Goal: Book appointment/travel/reservation

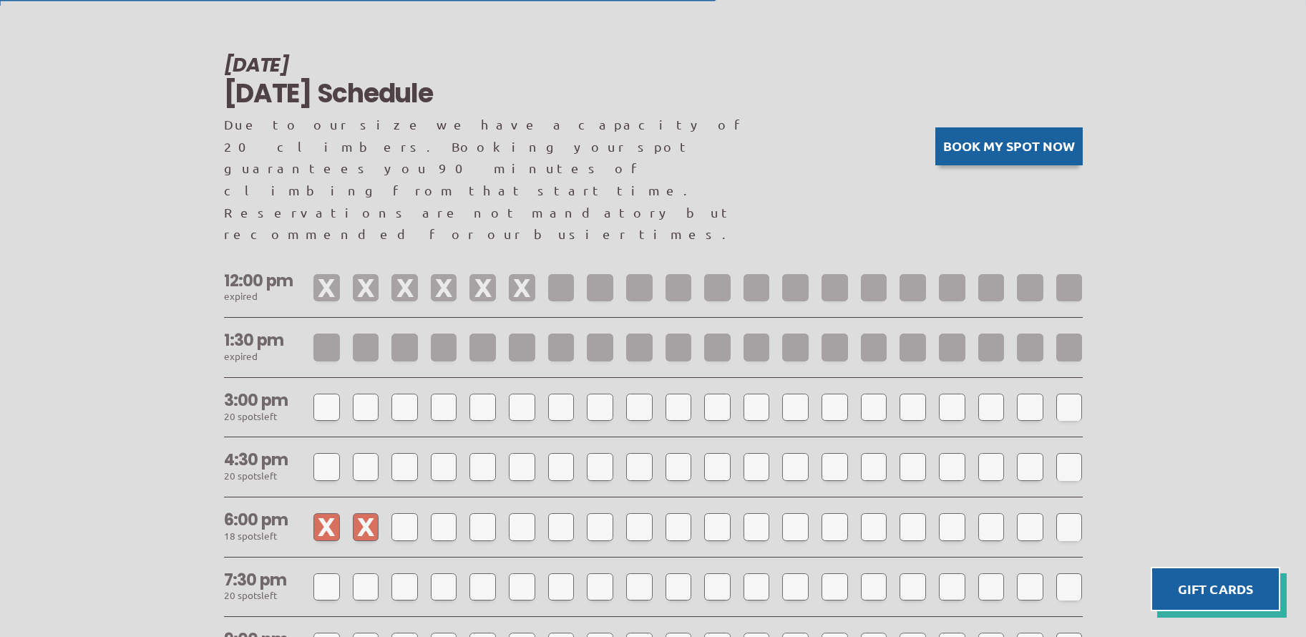
scroll to position [1212, 0]
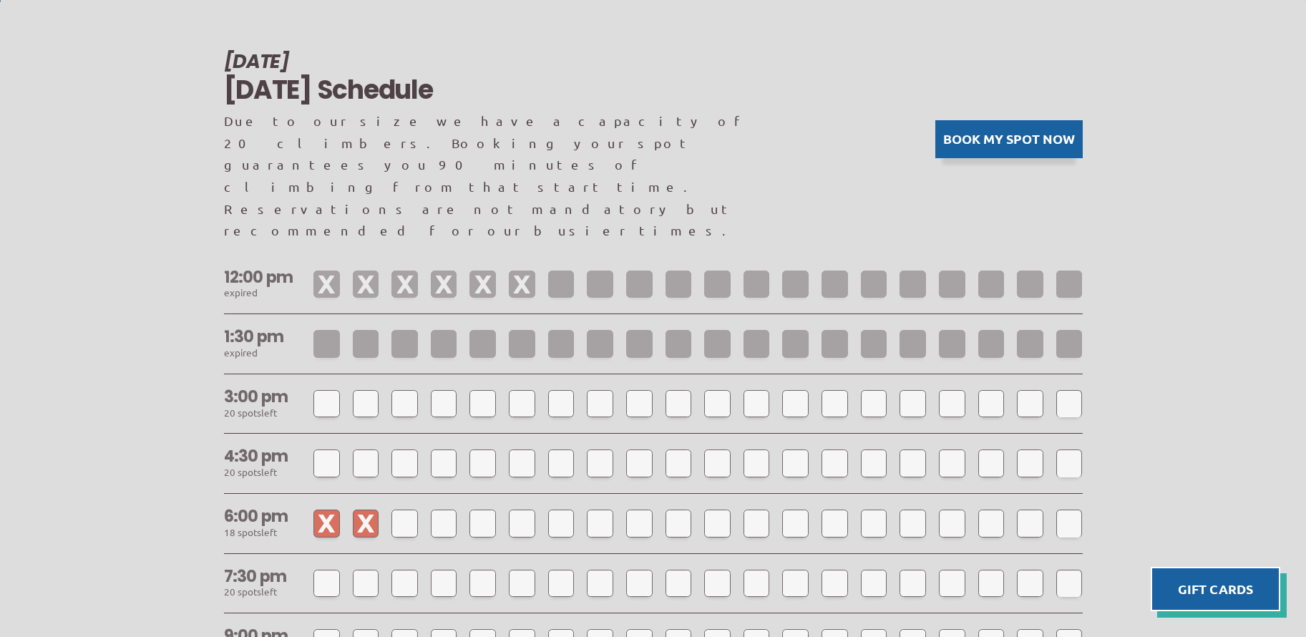
click at [1023, 120] on button "Book my spot now" at bounding box center [1008, 139] width 147 height 38
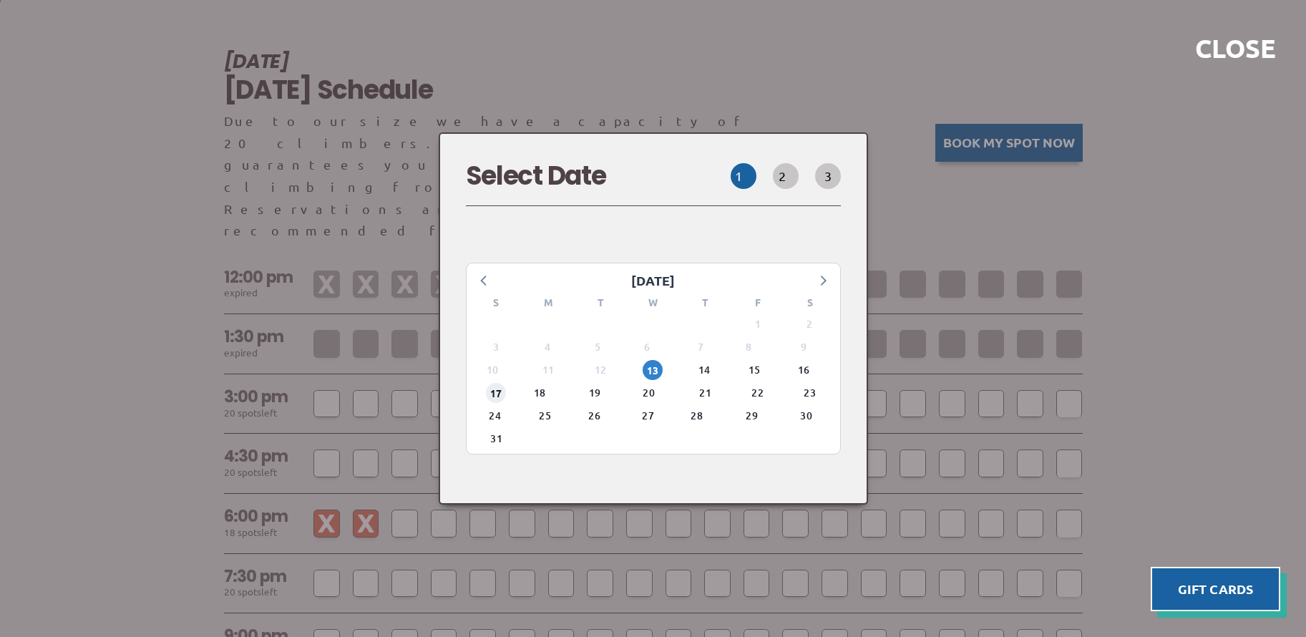
click at [500, 384] on span "17" at bounding box center [496, 393] width 20 height 20
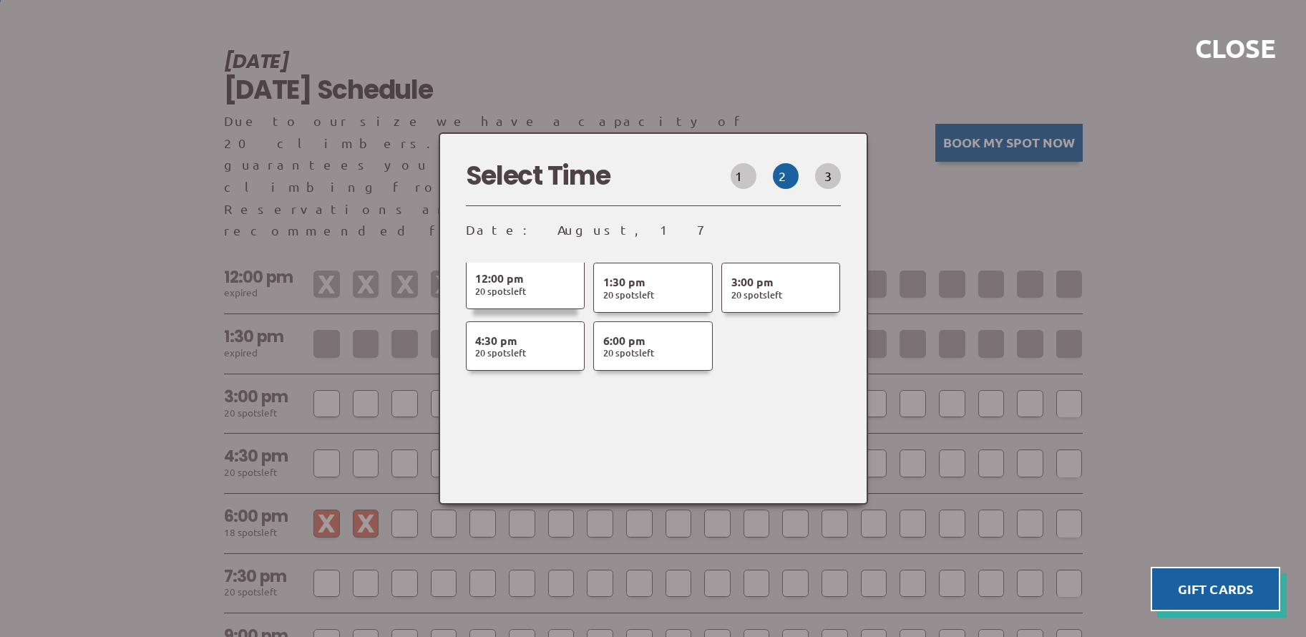
click at [526, 285] on span "20 Spot s Left" at bounding box center [500, 291] width 51 height 13
select select
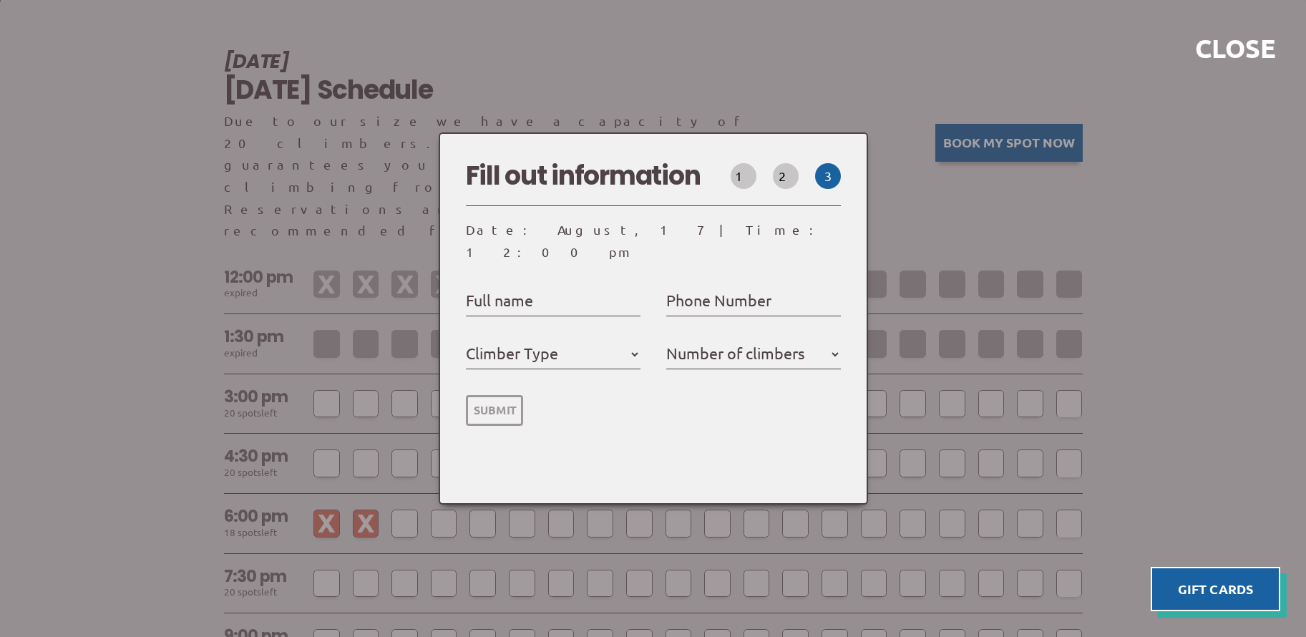
select select
click at [525, 298] on label "Full name" at bounding box center [499, 300] width 67 height 26
click at [525, 298] on input "Full name" at bounding box center [553, 301] width 175 height 23
type input "E"
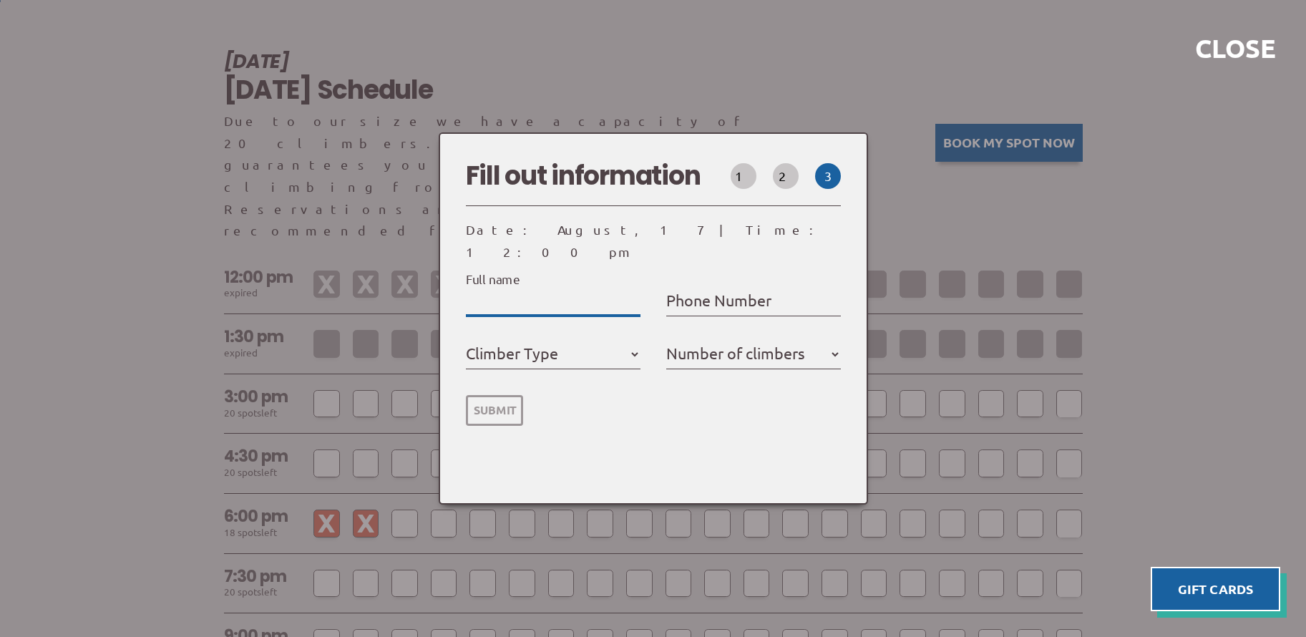
select select
type input "Ed"
select select
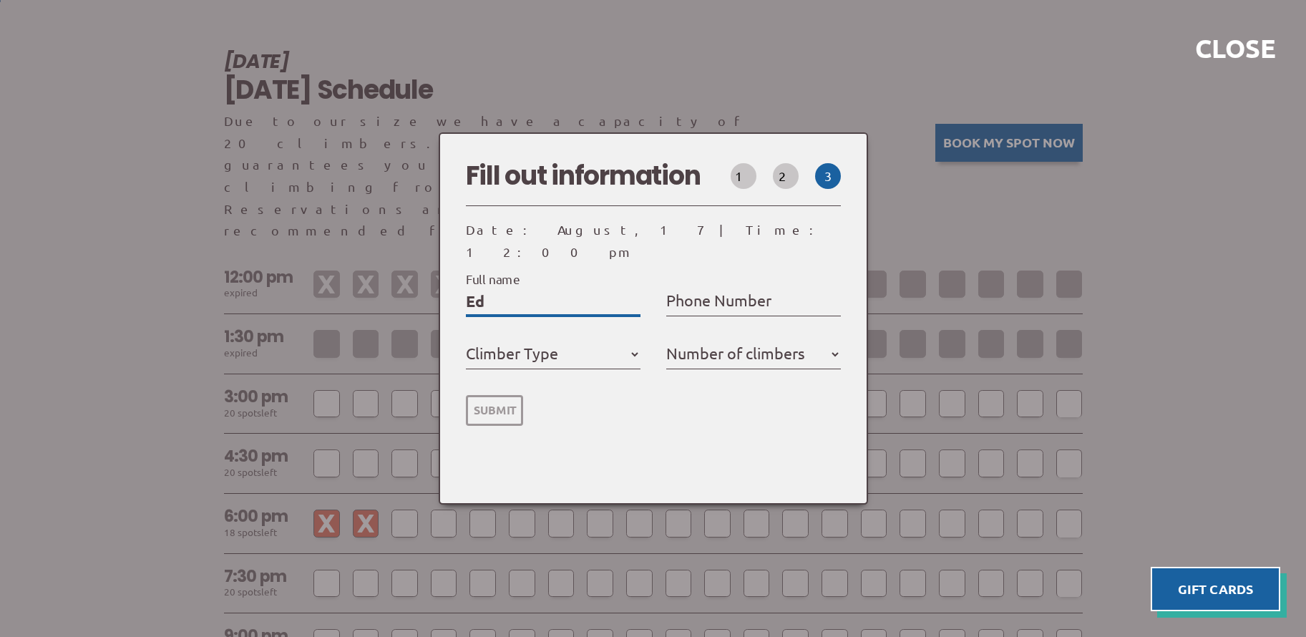
type input "[PERSON_NAME]"
select select
type input "Edwa"
select select
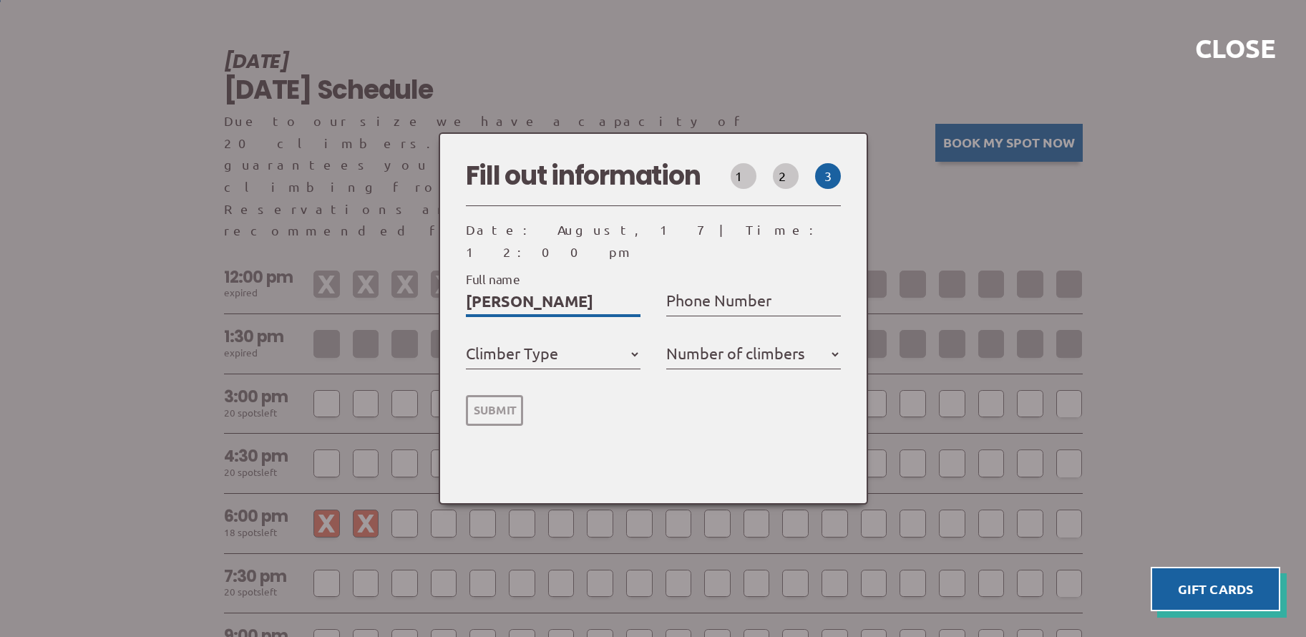
select select
type input "Edwar"
select select
type input "[PERSON_NAME]"
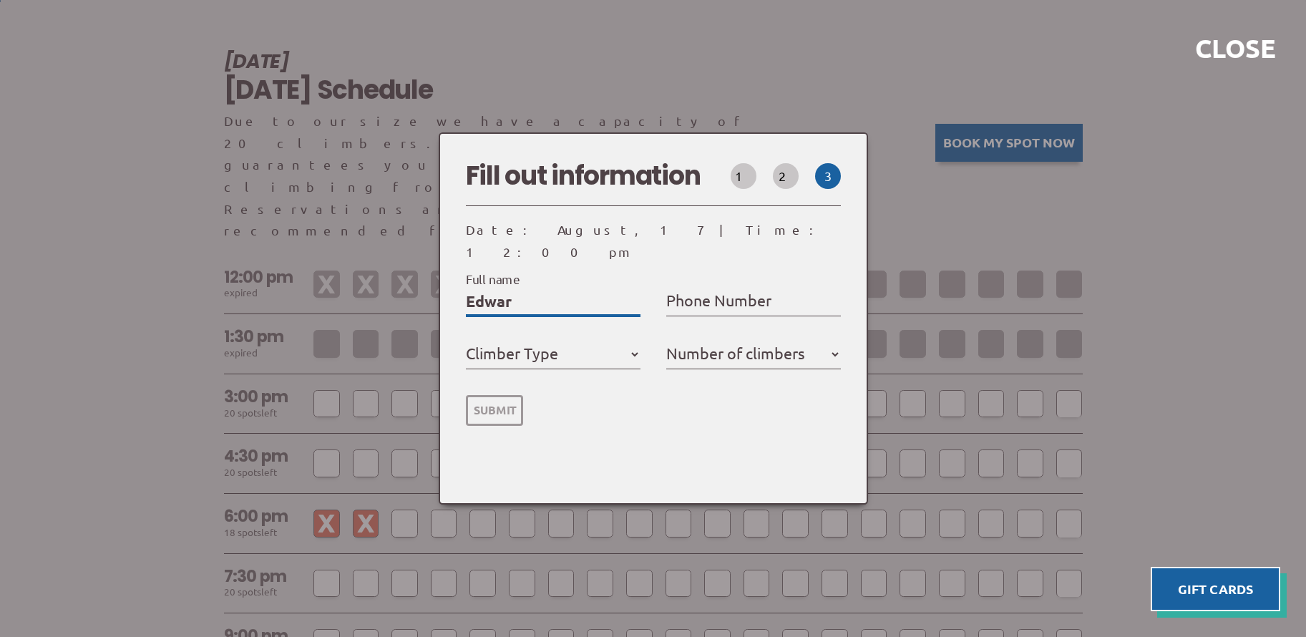
select select
type input "[PERSON_NAME]"
select select
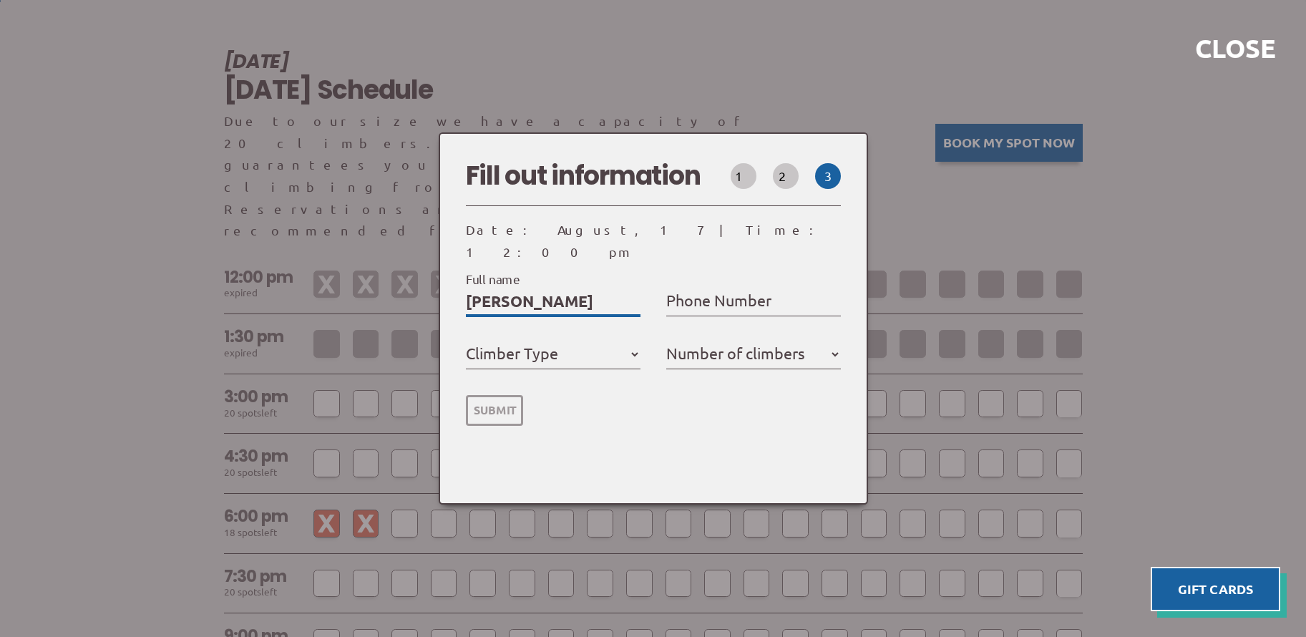
type input "[PERSON_NAME]"
select select
type input "[PERSON_NAME]"
select select
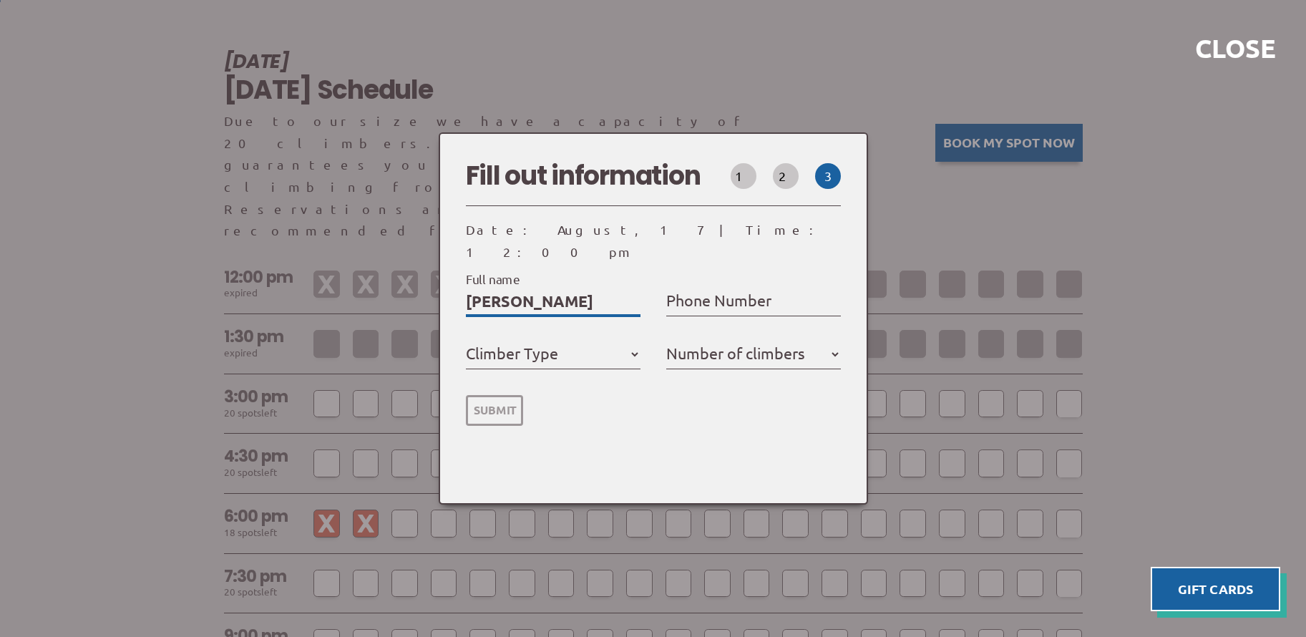
select select
type input "[PERSON_NAME]"
select select
type input "[PERSON_NAME]"
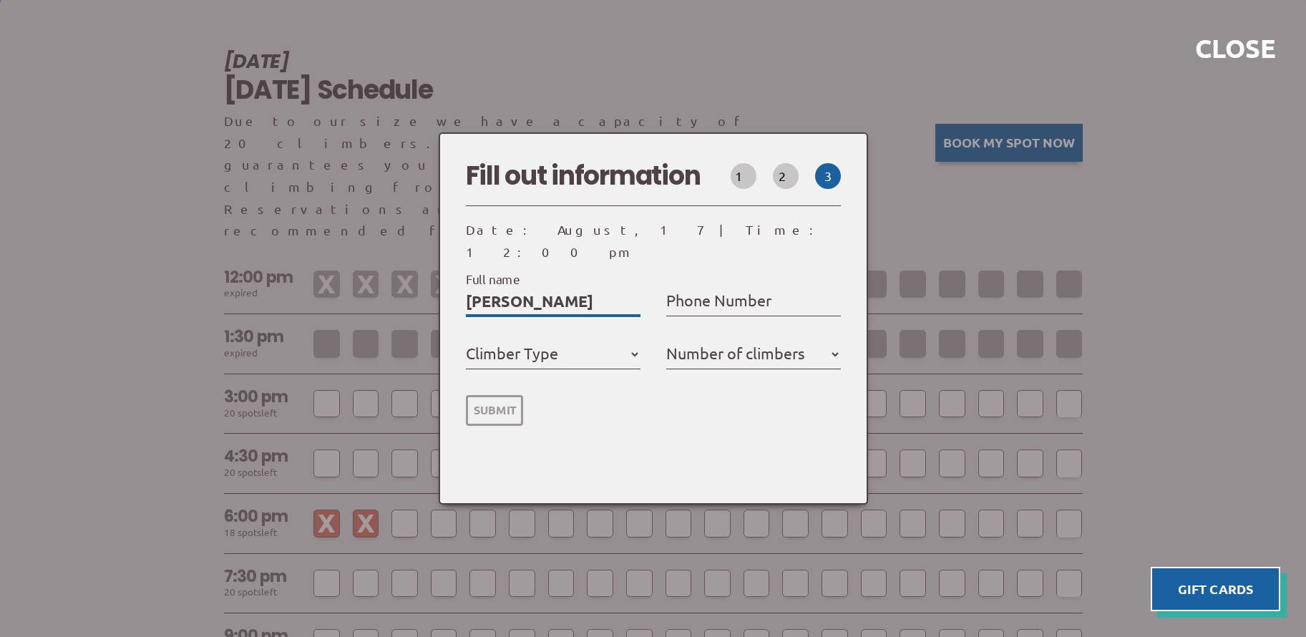
select select
type input "[PERSON_NAME]"
select select
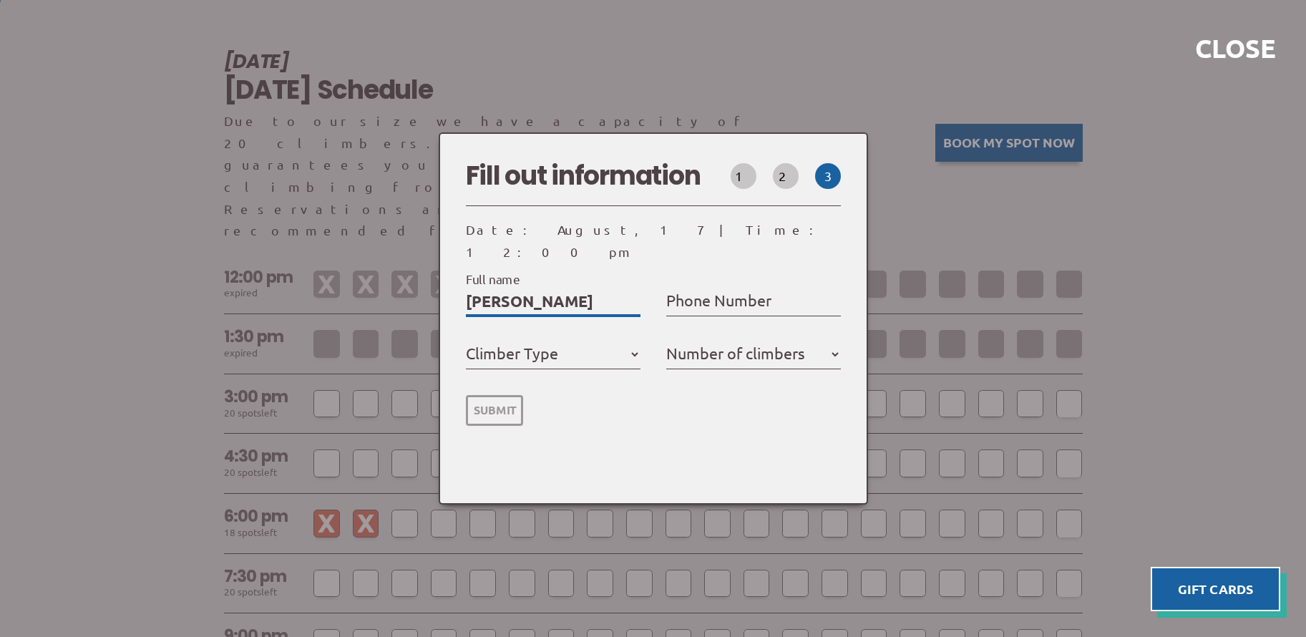
type input "[PERSON_NAME]"
type input "6"
select select
type input "63"
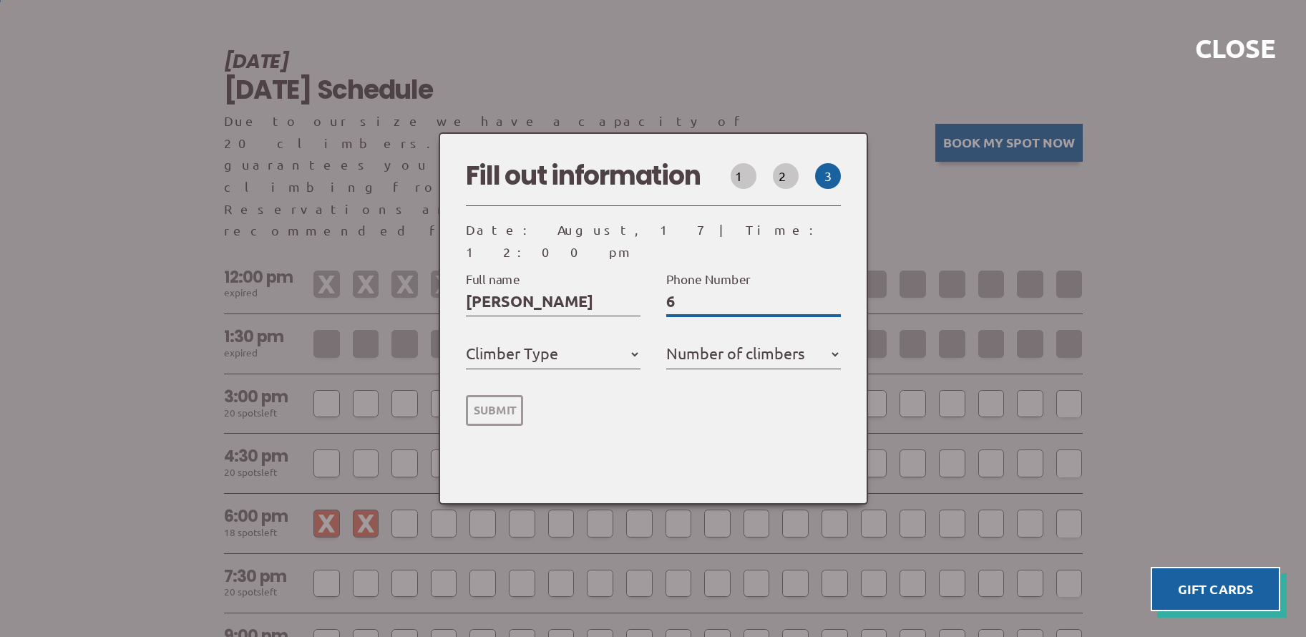
select select
type input "630"
select select
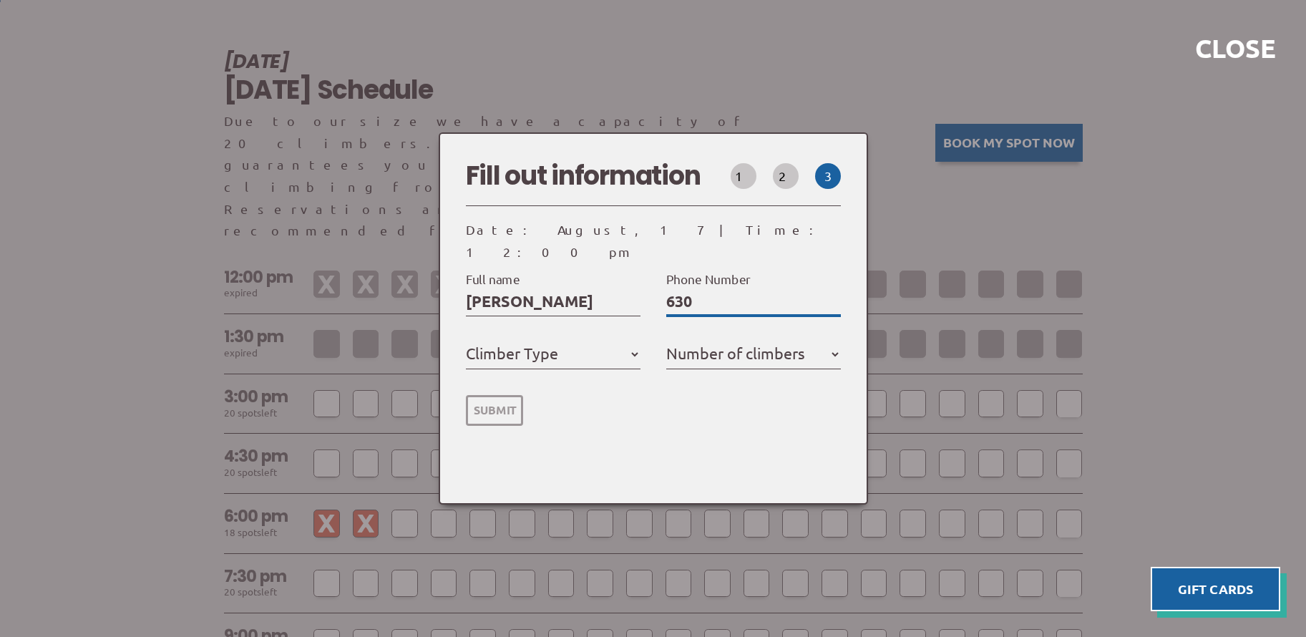
type input "6304"
select select
type input "63040"
select select
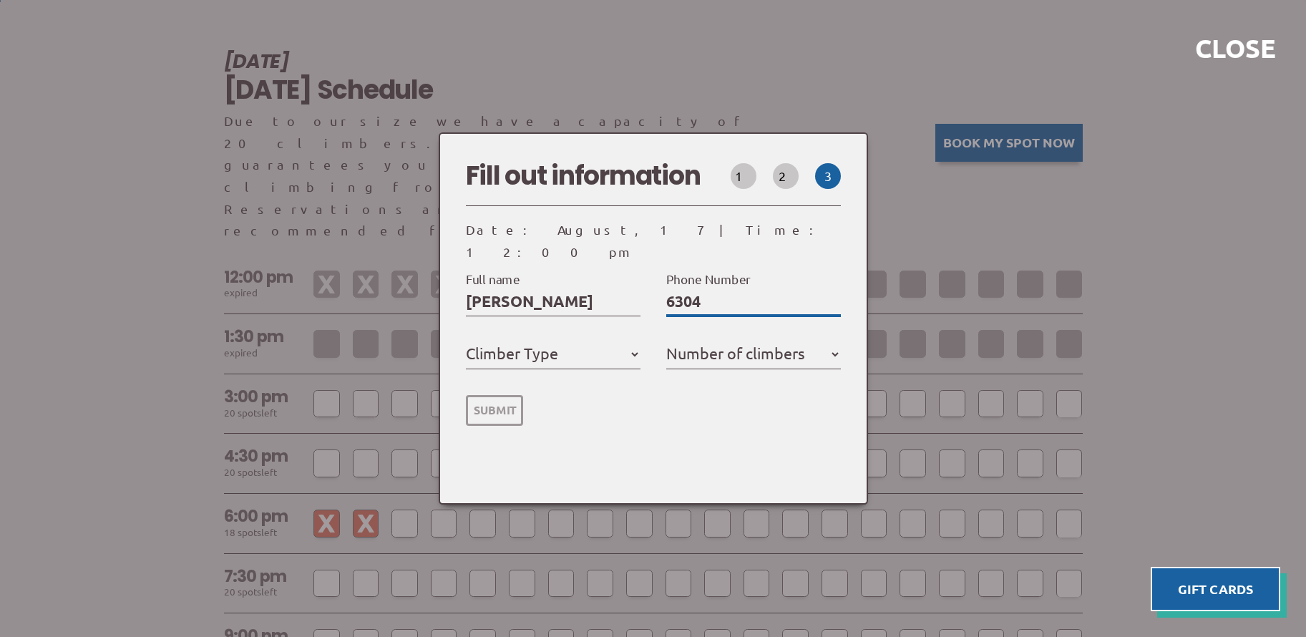
select select
type input "630408"
select select
type input "6304080"
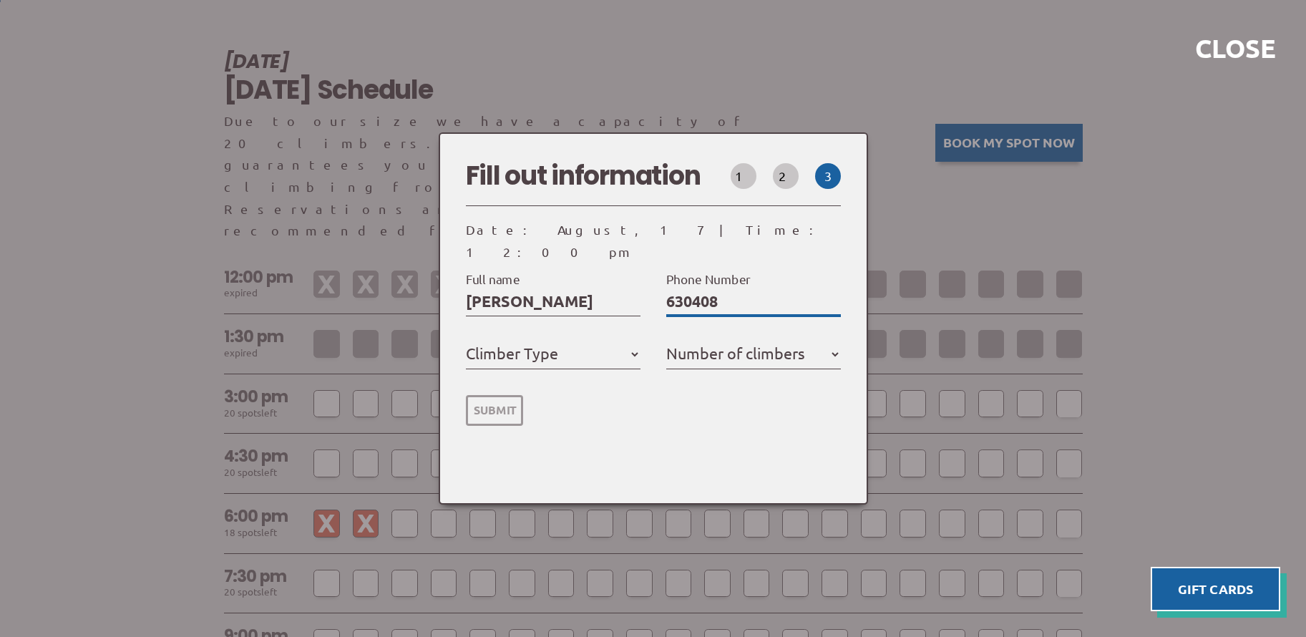
select select
type input "63040804"
select select
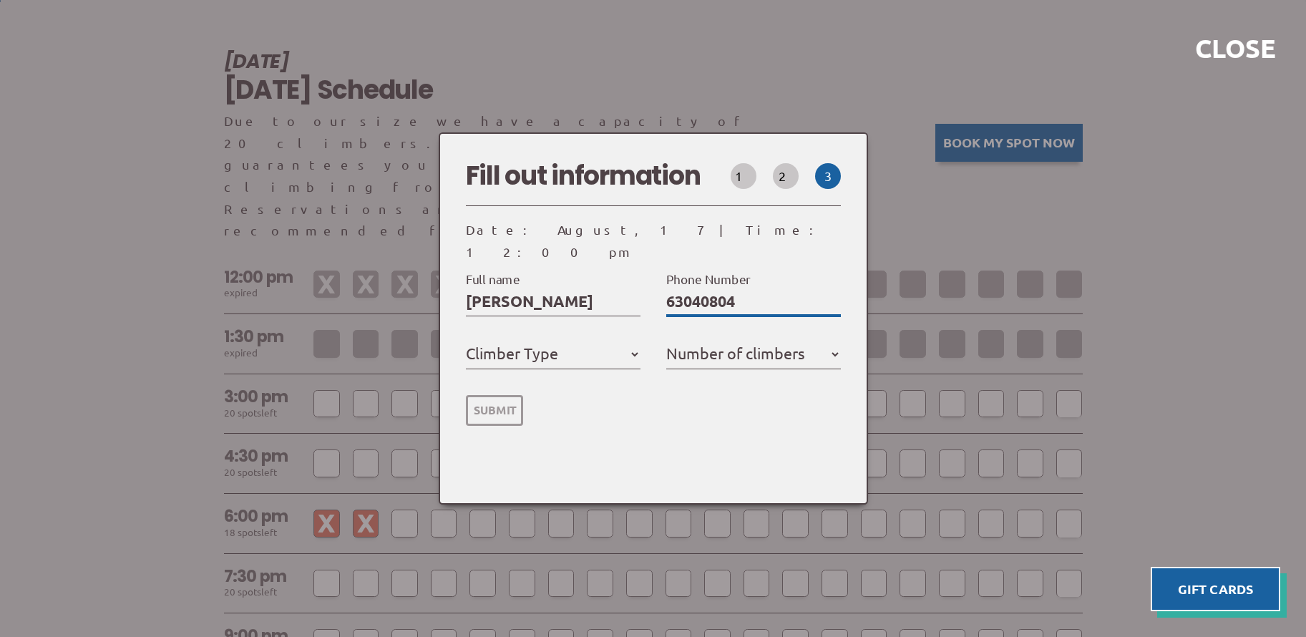
type input "630408040"
select select
type input "6304080409"
select select
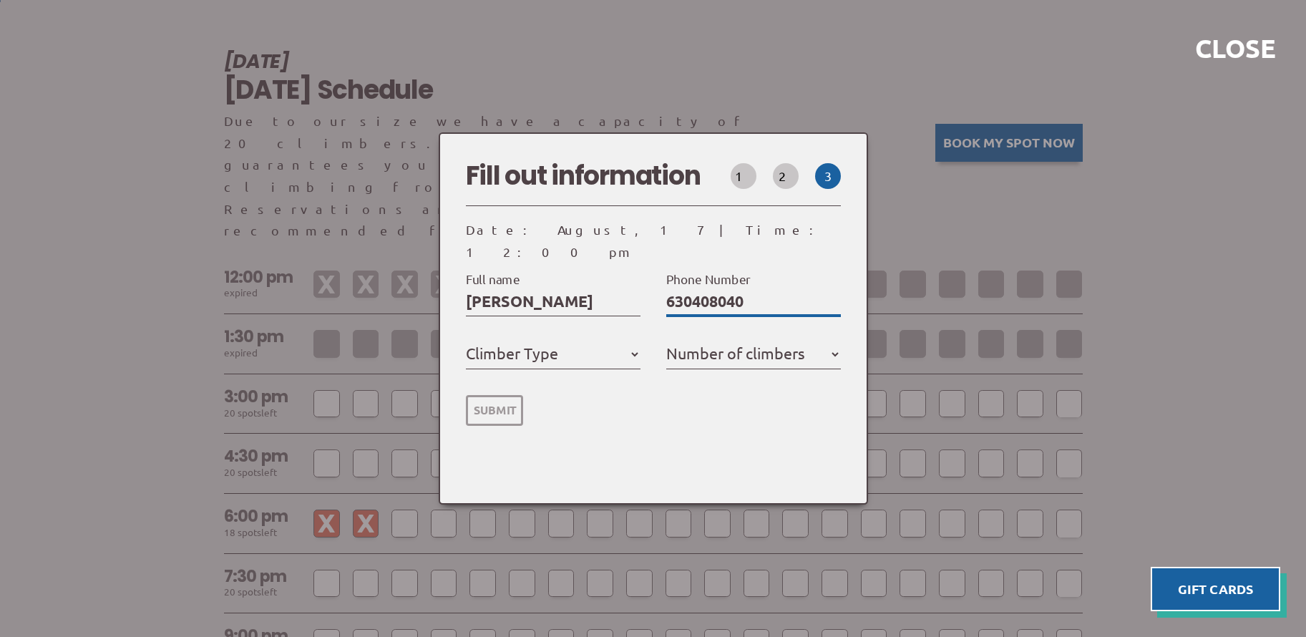
select select
click at [696, 290] on input "6304080409" at bounding box center [753, 301] width 175 height 23
type input "630-4080409"
select select
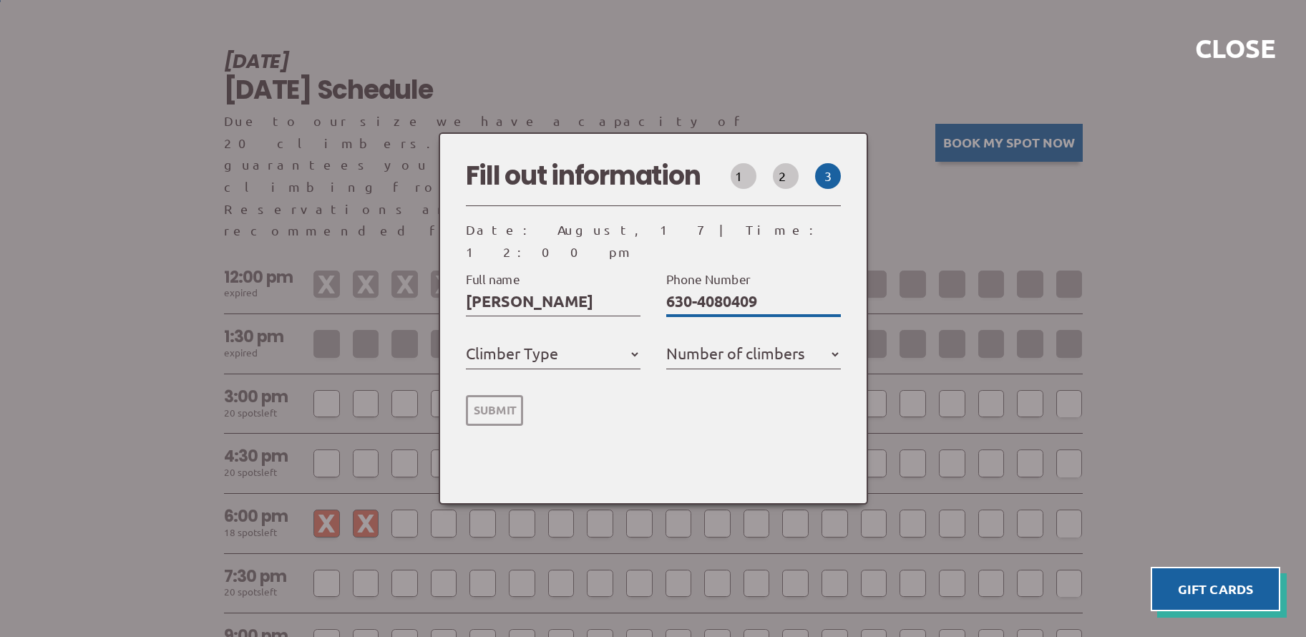
click at [729, 293] on input "630-4080409" at bounding box center [753, 301] width 175 height 23
type input "[PHONE_NUMBER]"
select select
click at [786, 290] on input "[PHONE_NUMBER]" at bounding box center [753, 301] width 175 height 23
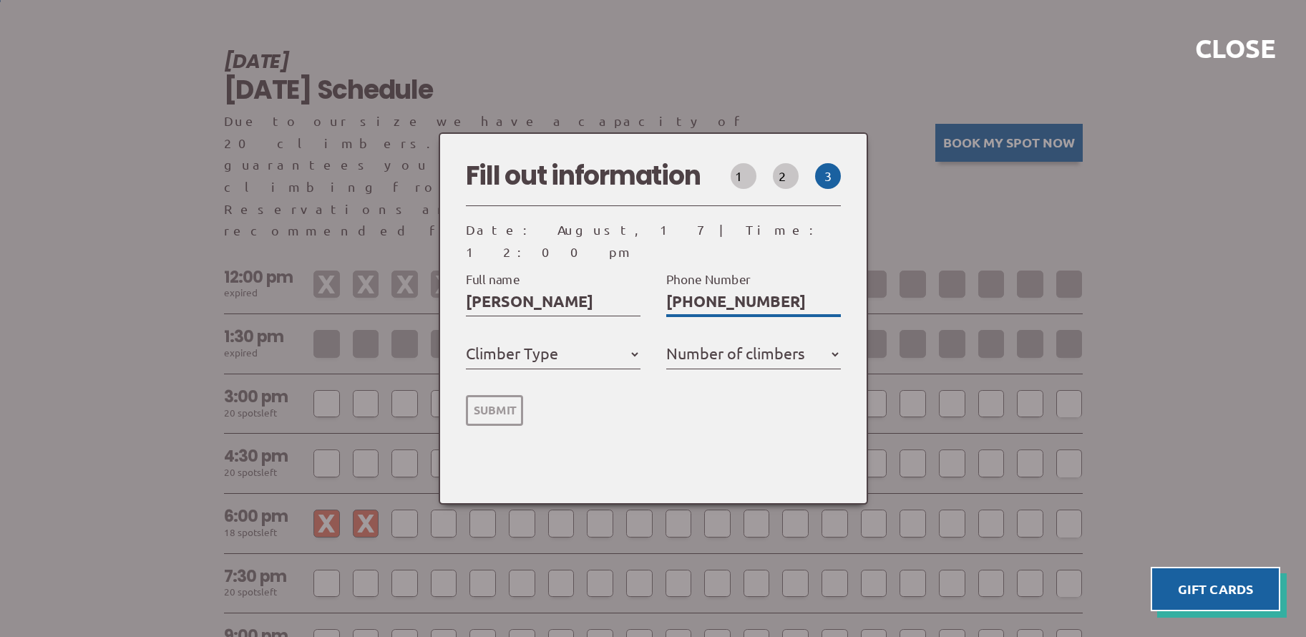
type input "[PHONE_NUMBER]"
click at [635, 343] on select "Member Day Climber First Time Climber" at bounding box center [553, 354] width 175 height 23
select select "First Time Climber"
click at [471, 343] on select "Member Day Climber First Time Climber" at bounding box center [553, 354] width 175 height 23
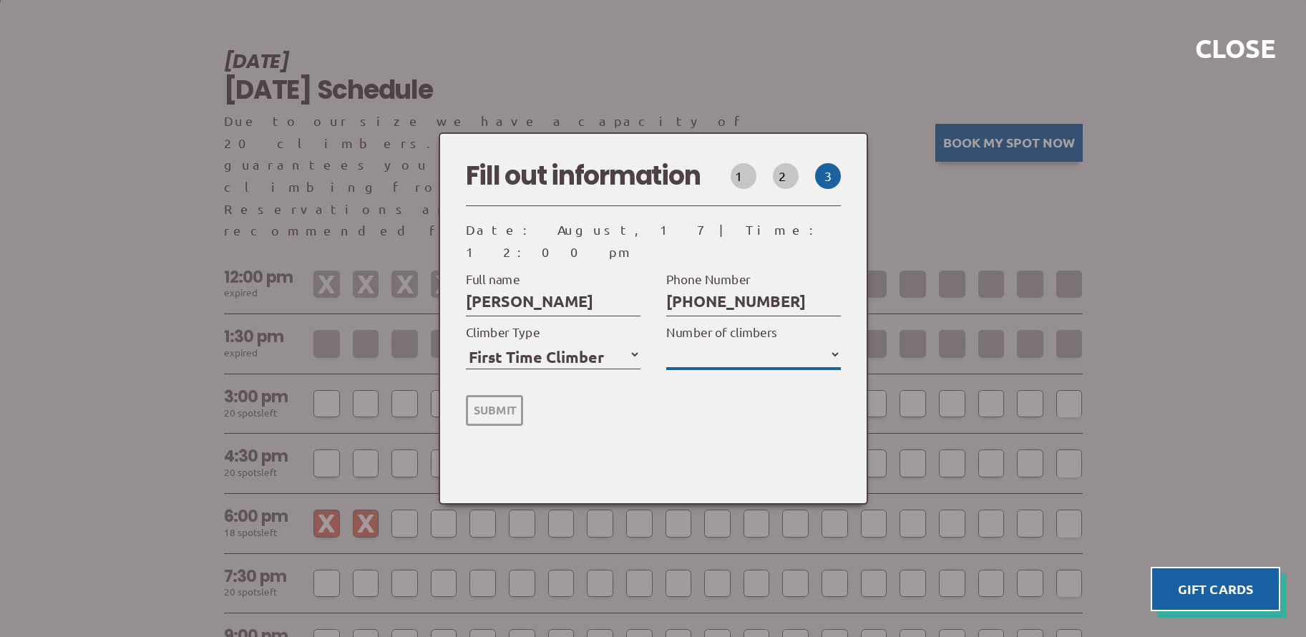
click at [839, 343] on select "1 2 3 4 5" at bounding box center [753, 354] width 175 height 23
select select "4"
click at [671, 343] on select "1 2 3 4 5" at bounding box center [753, 354] width 175 height 23
click at [506, 399] on input "Submit" at bounding box center [494, 410] width 57 height 31
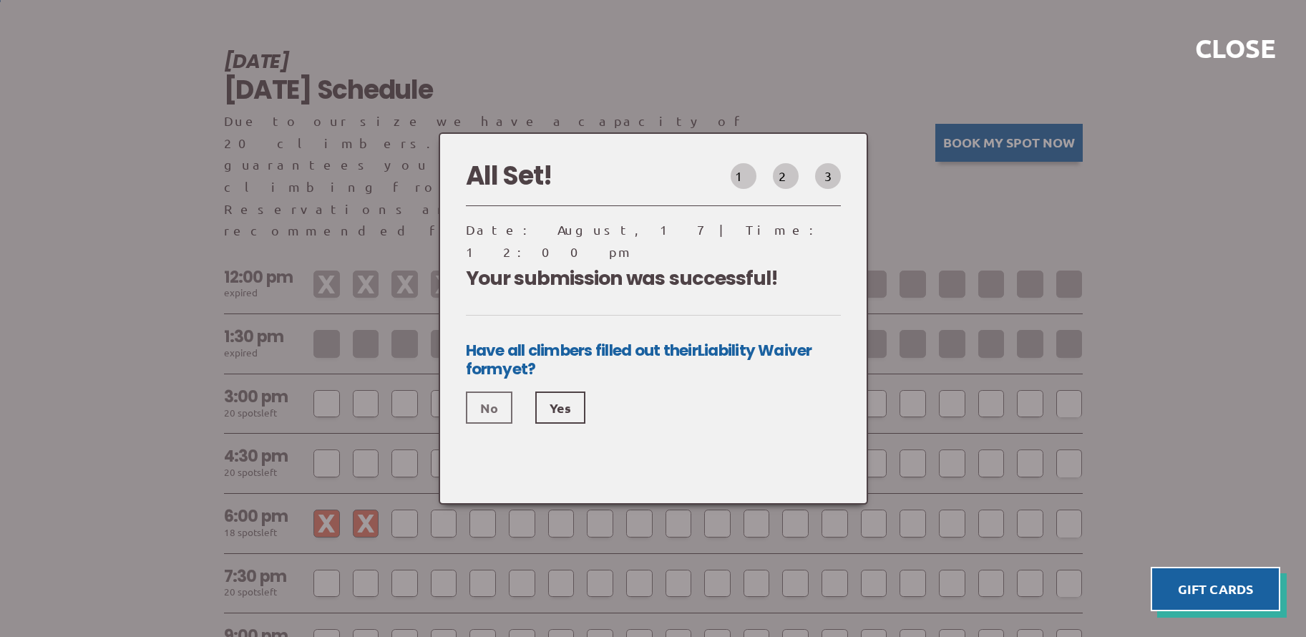
click at [494, 394] on link "No" at bounding box center [489, 407] width 47 height 32
